Goal: Task Accomplishment & Management: Complete application form

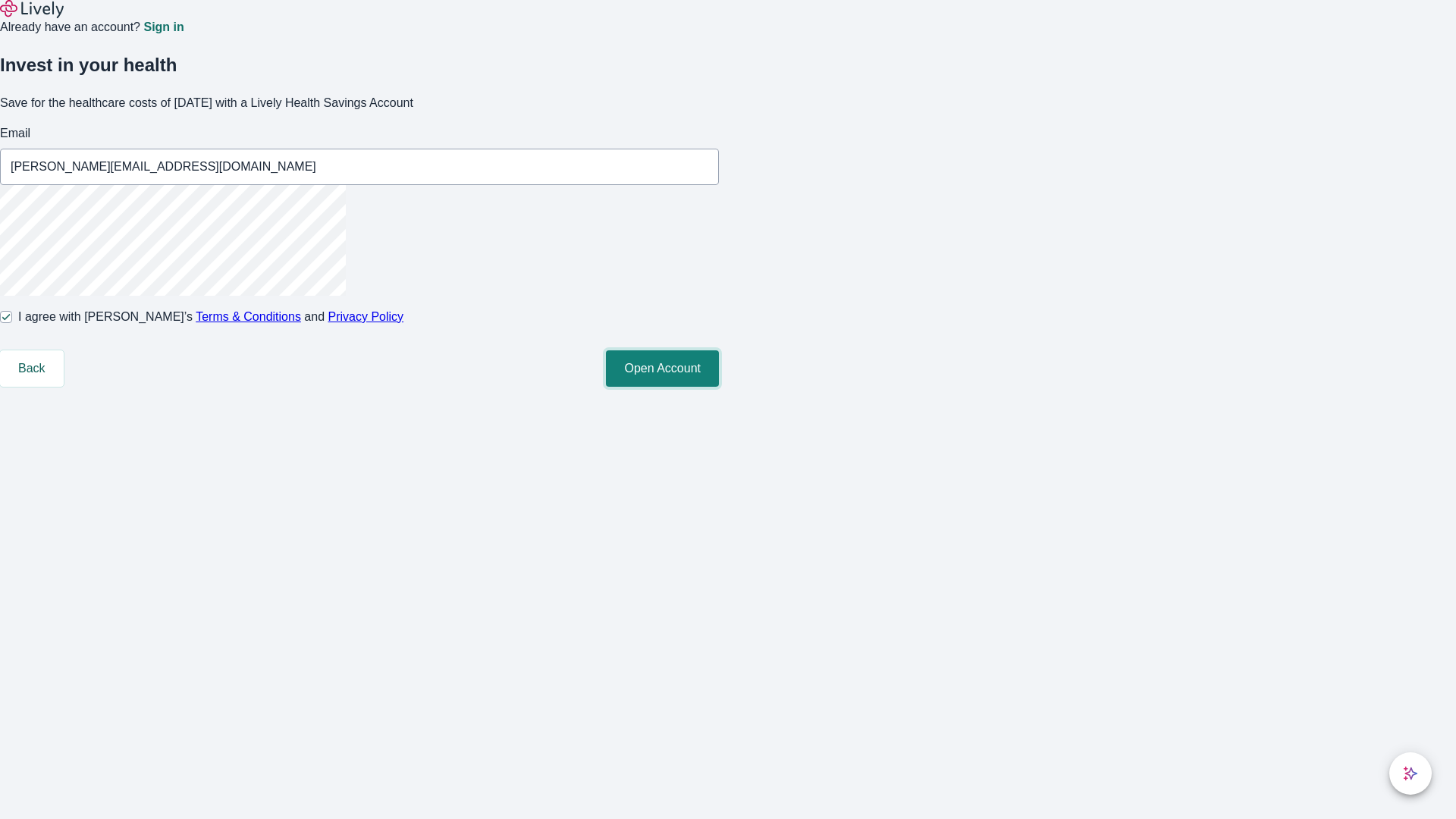
click at [719, 387] on button "Open Account" at bounding box center [662, 368] width 113 height 36
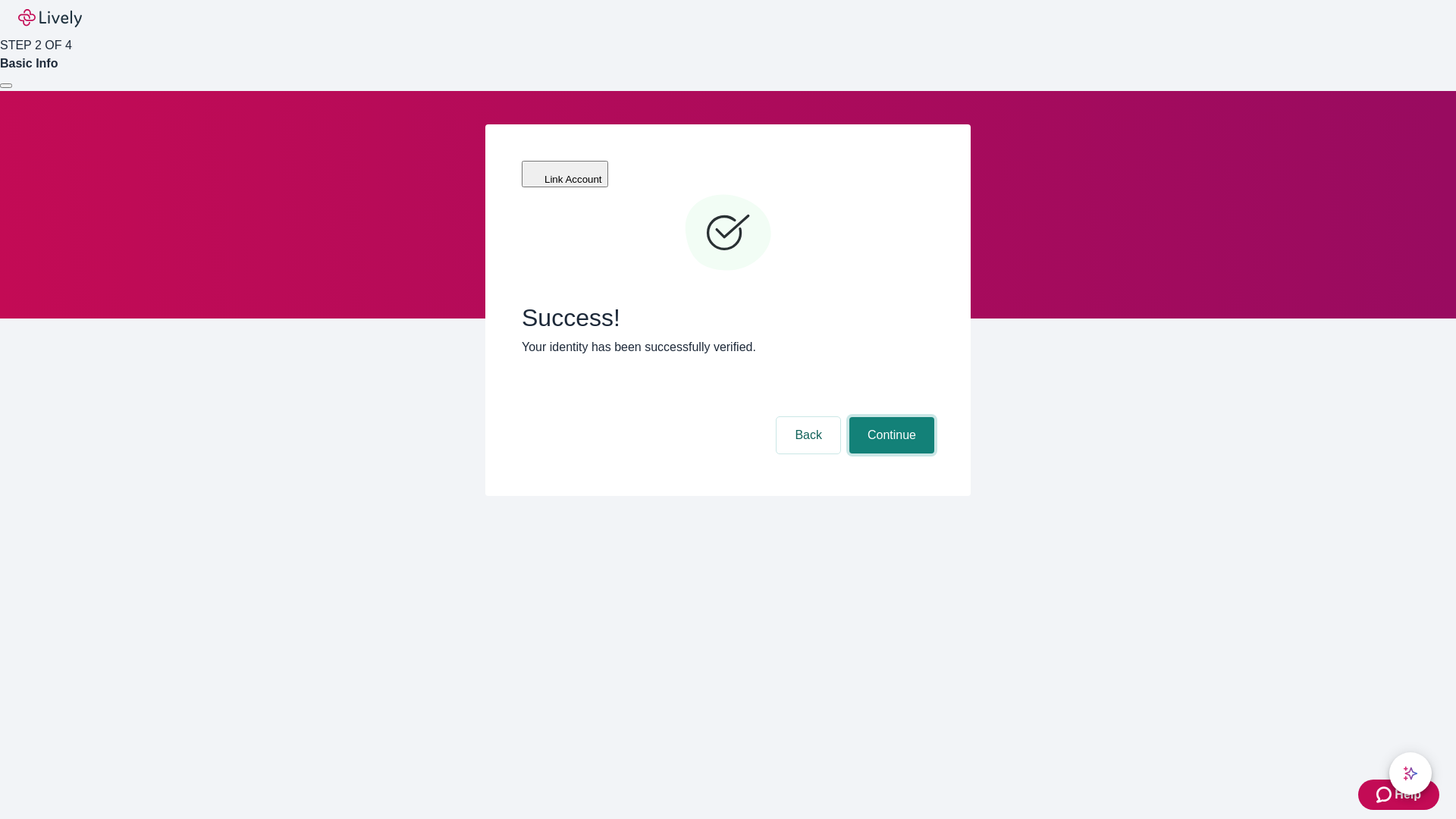
click at [889, 416] on button "Continue" at bounding box center [891, 435] width 85 height 36
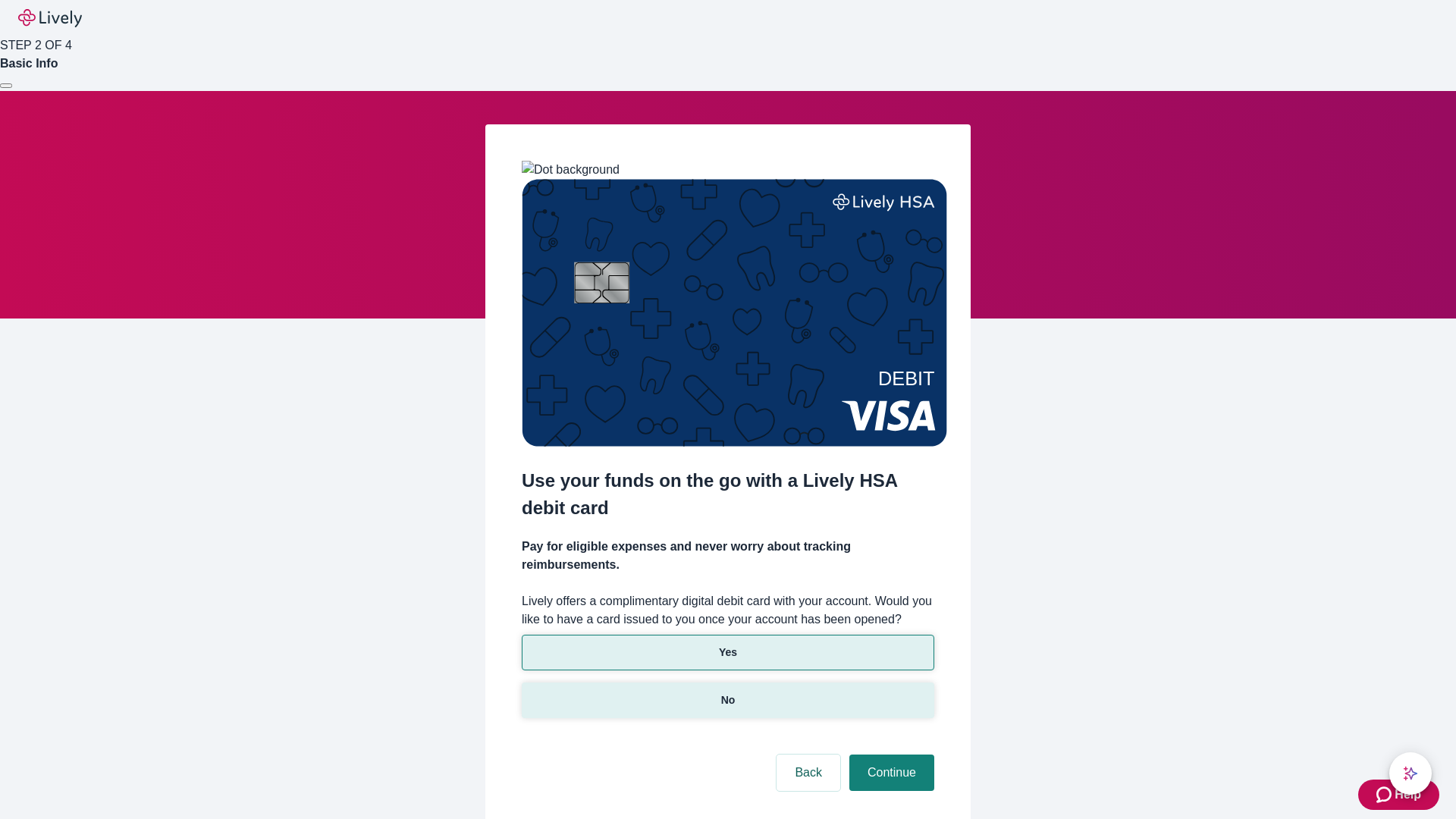
click at [727, 692] on p "No" at bounding box center [728, 700] width 14 height 16
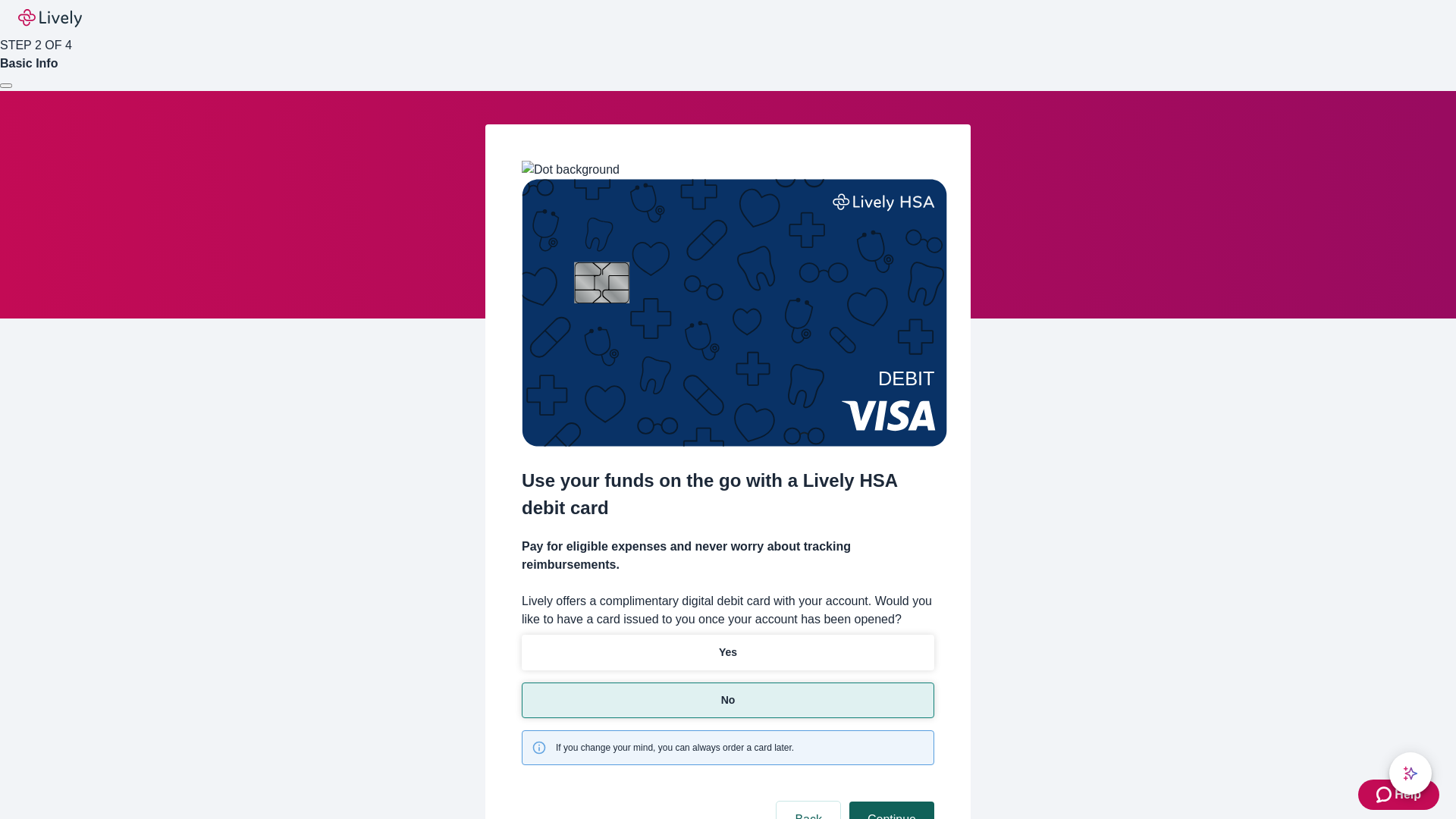
click at [889, 801] on button "Continue" at bounding box center [891, 819] width 85 height 36
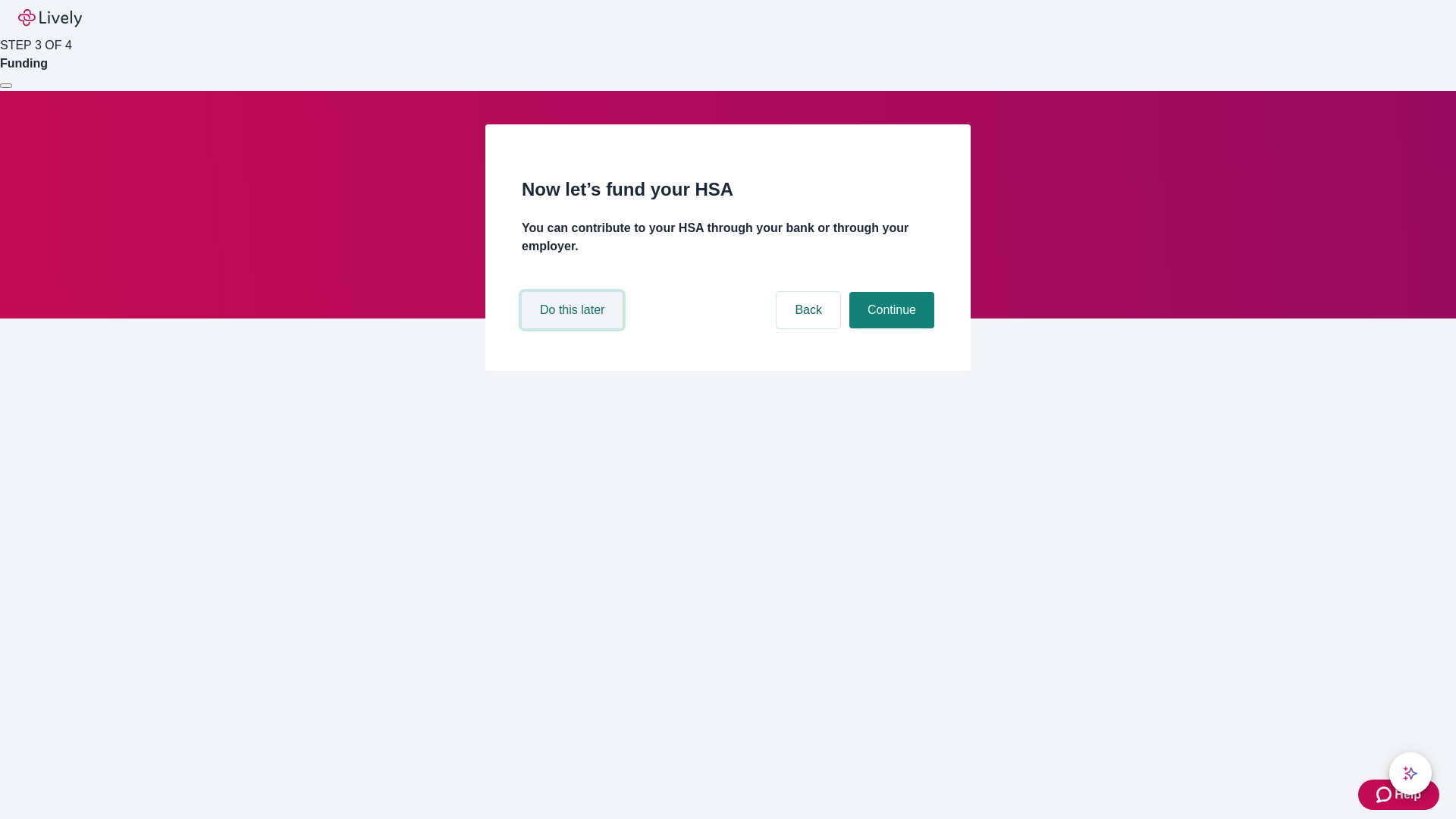
click at [574, 328] on button "Do this later" at bounding box center [572, 310] width 100 height 36
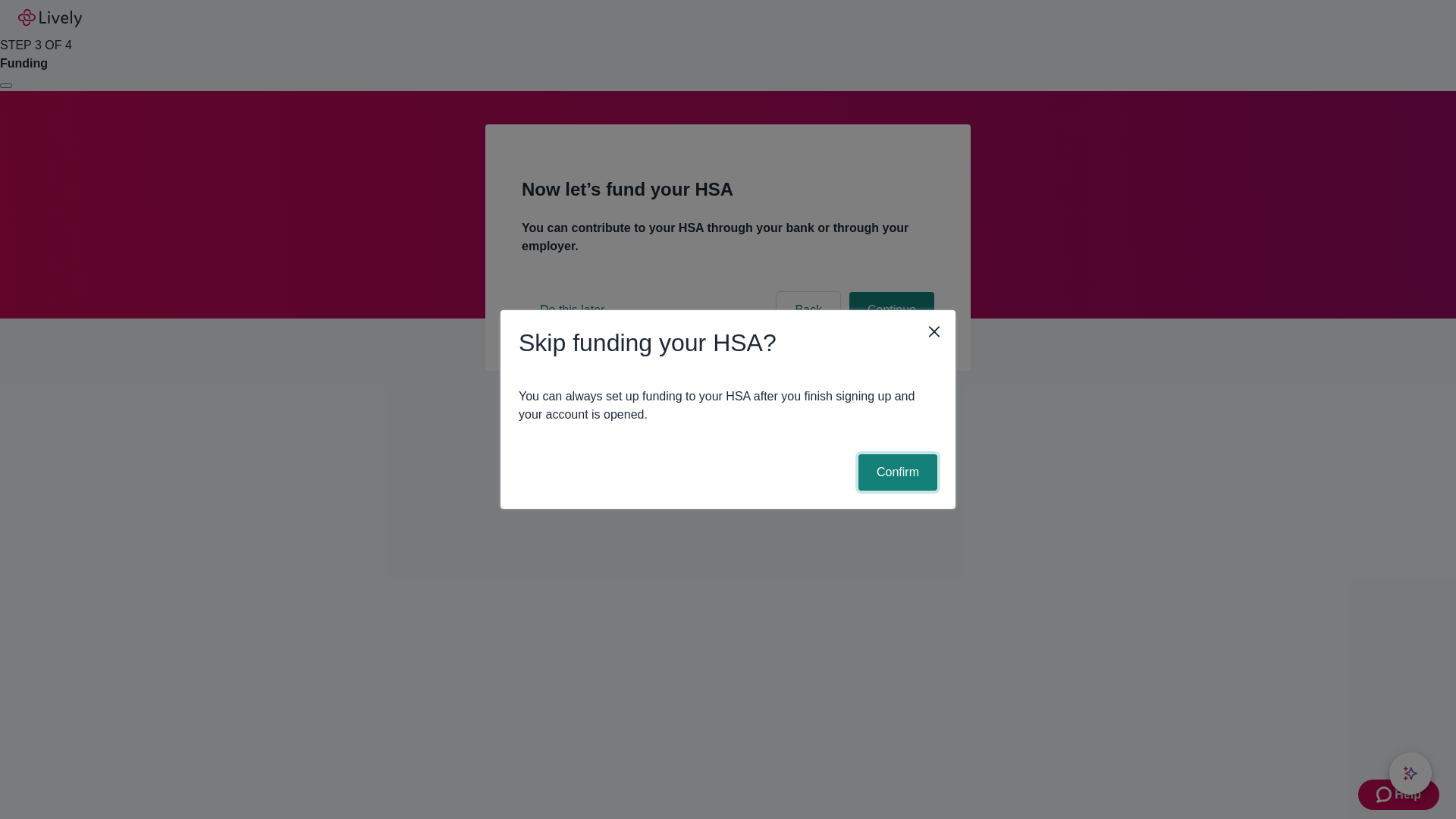
click at [896, 472] on button "Confirm" at bounding box center [898, 472] width 79 height 36
